Goal: Task Accomplishment & Management: Use online tool/utility

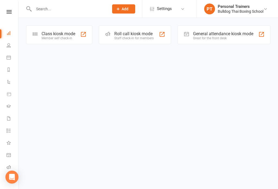
click at [7, 45] on icon at bounding box center [9, 45] width 4 height 4
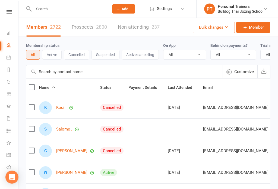
click at [7, 33] on icon at bounding box center [9, 33] width 4 height 4
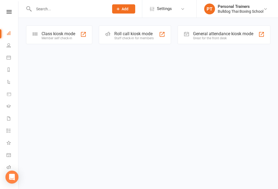
click at [50, 36] on div "Member self check-in" at bounding box center [59, 38] width 34 height 4
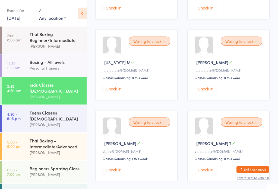
scroll to position [149, 0]
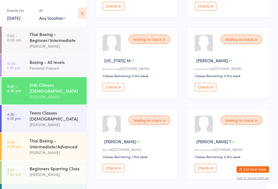
click at [209, 90] on button "Check in" at bounding box center [206, 87] width 22 height 8
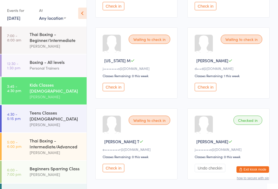
click at [115, 170] on button "Check in" at bounding box center [114, 168] width 22 height 8
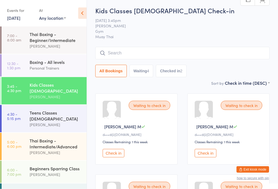
scroll to position [0, 0]
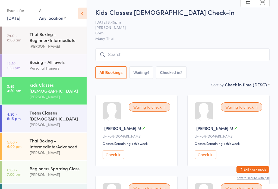
click at [109, 158] on button "Check in" at bounding box center [114, 155] width 22 height 8
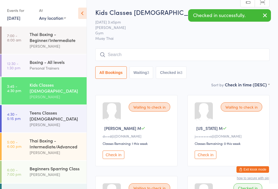
click at [109, 156] on button "Check in" at bounding box center [114, 155] width 22 height 8
click at [109, 158] on button "Check in" at bounding box center [114, 155] width 22 height 8
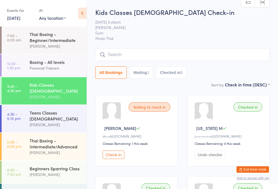
click at [65, 122] on div "[PERSON_NAME]" at bounding box center [56, 125] width 52 height 6
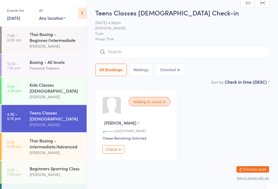
scroll to position [10, 0]
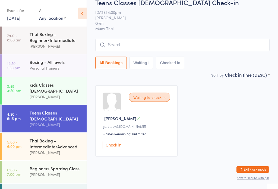
click at [65, 87] on div "Kids Classes [DEMOGRAPHIC_DATA]" at bounding box center [56, 88] width 52 height 12
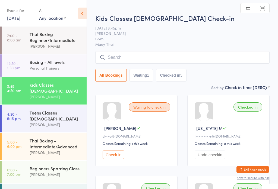
click at [61, 110] on div "Teens Classes [DEMOGRAPHIC_DATA]" at bounding box center [56, 116] width 52 height 12
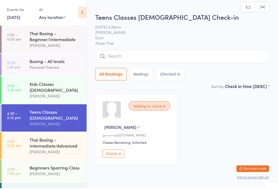
scroll to position [2, 0]
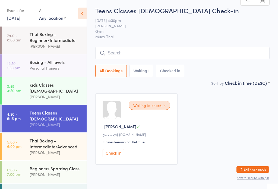
type input "E"
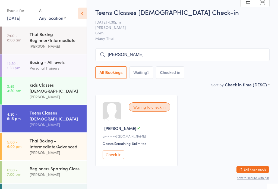
type input "[PERSON_NAME]"
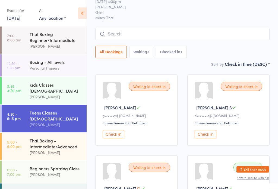
scroll to position [18, 0]
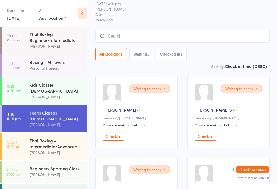
click at [162, 33] on input "search" at bounding box center [182, 36] width 174 height 12
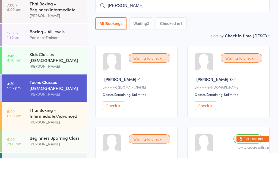
type input "[PERSON_NAME]"
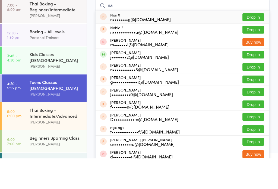
type input "n"
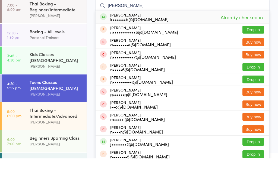
type input "[PERSON_NAME]"
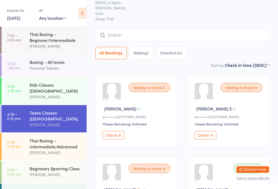
scroll to position [7, 0]
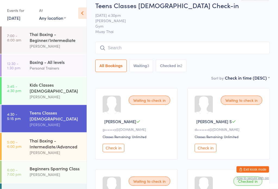
click at [164, 46] on input "search" at bounding box center [182, 48] width 174 height 12
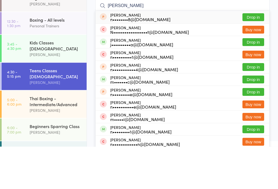
type input "[PERSON_NAME]"
click at [254, 81] on button "Drop in" at bounding box center [253, 85] width 22 height 8
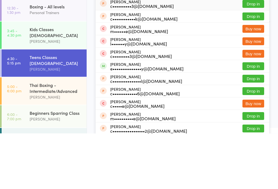
type input "[PERSON_NAME]"
click at [259, 118] on button "Drop in" at bounding box center [253, 122] width 22 height 8
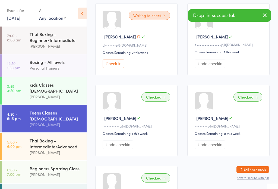
scroll to position [170, 0]
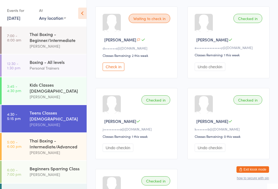
click at [116, 71] on button "Check in" at bounding box center [114, 67] width 22 height 8
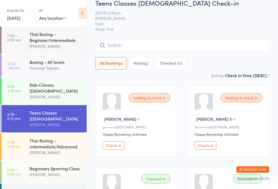
scroll to position [8, 0]
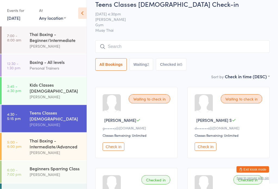
click at [217, 40] on div "Teens Classes [DEMOGRAPHIC_DATA] Check-in [DATE] 4:30pm [PERSON_NAME] Gym Muay …" at bounding box center [182, 37] width 174 height 74
click at [227, 49] on input "search" at bounding box center [182, 46] width 174 height 12
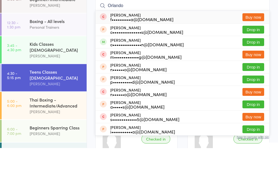
type input "Orlando"
click at [257, 80] on button "Drop in" at bounding box center [253, 84] width 22 height 8
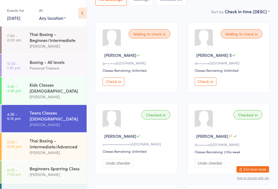
scroll to position [72, 0]
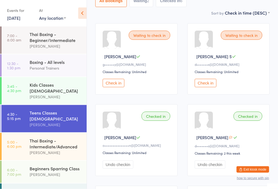
click at [110, 87] on button "Check in" at bounding box center [114, 83] width 22 height 8
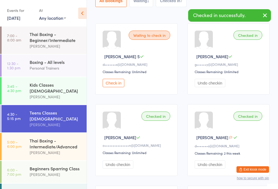
click at [112, 85] on button "Check in" at bounding box center [114, 83] width 22 height 8
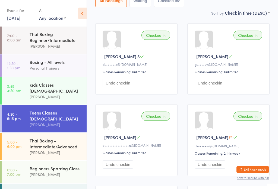
click at [45, 150] on div "Thai Boxing - Intermediate/Advanced [PERSON_NAME]" at bounding box center [58, 146] width 57 height 27
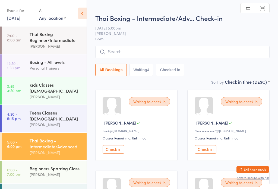
click at [225, 49] on input "search" at bounding box center [182, 52] width 174 height 12
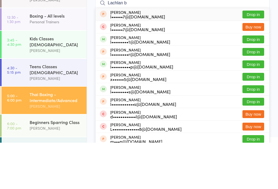
type input "Lachlan b"
click at [253, 82] on button "Drop in" at bounding box center [253, 86] width 22 height 8
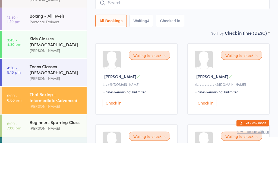
scroll to position [46, 0]
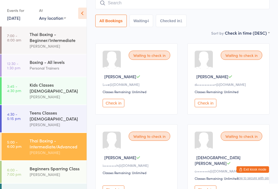
click at [182, 9] on input "search" at bounding box center [182, 3] width 174 height 12
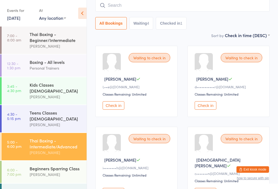
scroll to position [44, 0]
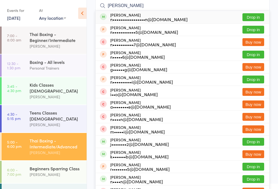
type input "[PERSON_NAME]"
click at [260, 17] on button "Drop in" at bounding box center [253, 17] width 22 height 8
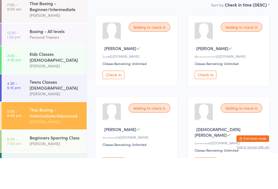
scroll to position [80, 0]
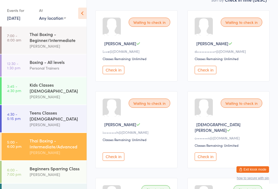
click at [114, 164] on div "Waiting to check in [PERSON_NAME] K i••••••••h@[DOMAIN_NAME] Classes Remaining:…" at bounding box center [136, 129] width 82 height 77
click at [118, 160] on button "Check in" at bounding box center [114, 157] width 22 height 8
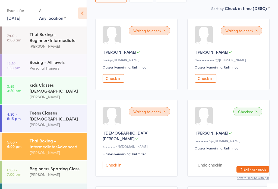
scroll to position [0, 0]
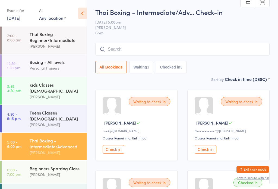
click at [174, 53] on input "search" at bounding box center [182, 49] width 174 height 12
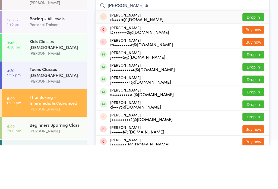
type input "[PERSON_NAME] dr"
click at [255, 107] on button "Drop in" at bounding box center [253, 111] width 22 height 8
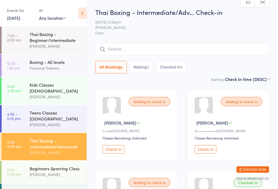
click at [196, 51] on input "search" at bounding box center [182, 49] width 174 height 12
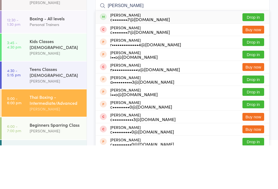
type input "[PERSON_NAME]"
click at [258, 57] on button "Drop in" at bounding box center [253, 61] width 22 height 8
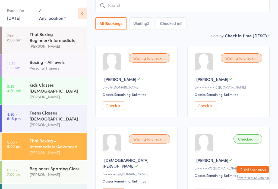
click at [113, 110] on button "Check in" at bounding box center [114, 106] width 22 height 8
